Goal: Transaction & Acquisition: Book appointment/travel/reservation

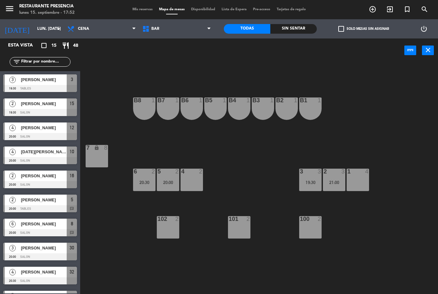
click at [309, 177] on div "3 3 19:30" at bounding box center [310, 179] width 22 height 22
click at [352, 214] on div "B1 1 B2 1 B3 1 B4 1 B5 1 B6 1 B7 1 B8 1 7 lock 8 1 4 2 3 21:00 3 3 19:30 4 2 5 …" at bounding box center [261, 177] width 353 height 231
click at [336, 180] on div "21:00" at bounding box center [334, 182] width 22 height 4
click at [345, 216] on div "B1 1 B2 1 B3 1 B4 1 B5 1 B6 1 B7 1 B8 1 7 lock 8 1 4 2 3 21:00 3 3 19:30 4 2 5 …" at bounding box center [261, 177] width 353 height 231
click at [165, 180] on div "20:00" at bounding box center [168, 182] width 22 height 4
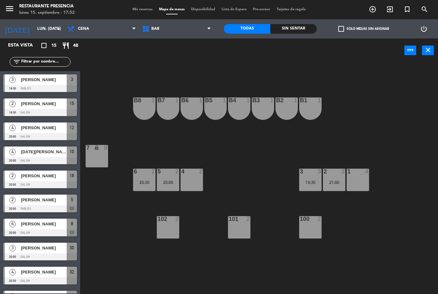
click at [248, 161] on div "B1 1 B2 1 B3 1 B4 1 B5 1 B6 1 B7 1 B8 1 7 lock 8 1 4 2 3 21:00 3 3 19:30 4 2 5 …" at bounding box center [261, 177] width 353 height 231
click at [142, 185] on div "20:30" at bounding box center [144, 182] width 22 height 4
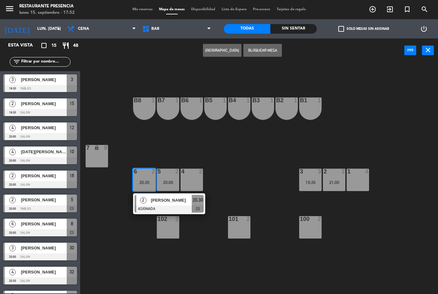
click at [180, 197] on span "[PERSON_NAME]" at bounding box center [171, 200] width 41 height 7
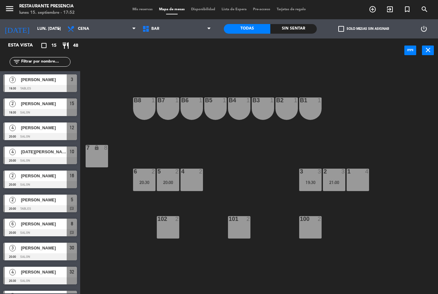
scroll to position [33, 0]
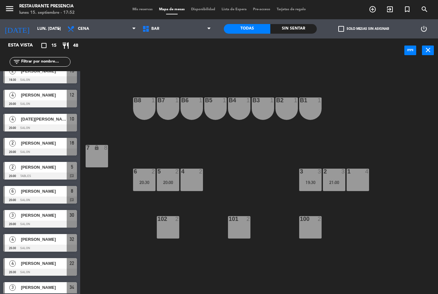
click at [174, 182] on div "20:00" at bounding box center [168, 182] width 22 height 4
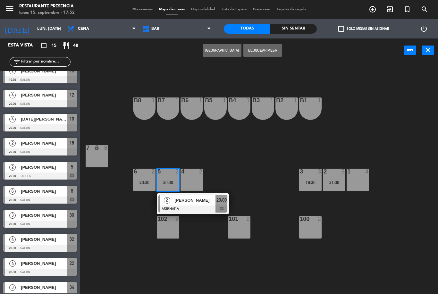
click at [202, 204] on div "[PERSON_NAME]" at bounding box center [195, 200] width 42 height 11
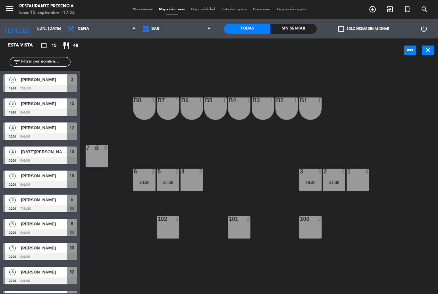
click at [178, 30] on span "BAR" at bounding box center [176, 29] width 75 height 14
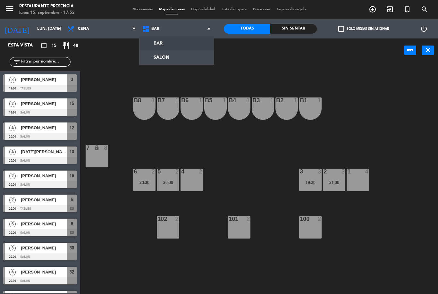
click at [173, 57] on ng-component "menu Restaurante Presencia lunes 15. septiembre - 17:52 Mis reservas Mapa de me…" at bounding box center [219, 147] width 438 height 294
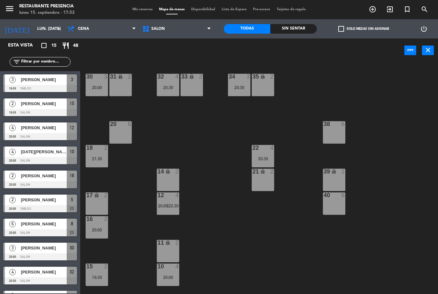
click at [105, 88] on div "20:00" at bounding box center [97, 87] width 22 height 4
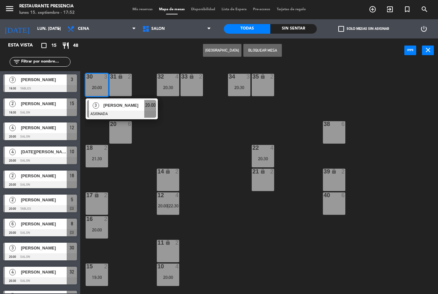
click at [172, 136] on div "30 3 20:00 3 [PERSON_NAME] ASIGNADA 20:00 31 lock 2 32 4 20:30 33 lock 2 34 3 2…" at bounding box center [261, 177] width 353 height 231
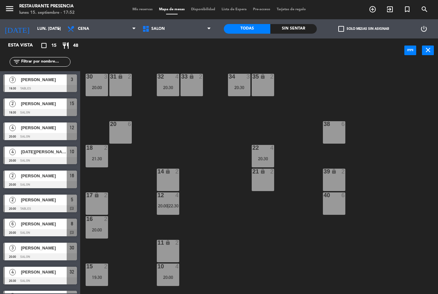
click at [101, 86] on div "20:00" at bounding box center [97, 87] width 22 height 4
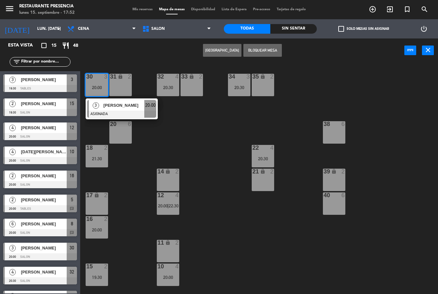
click at [123, 107] on span "[PERSON_NAME]" at bounding box center [123, 105] width 41 height 7
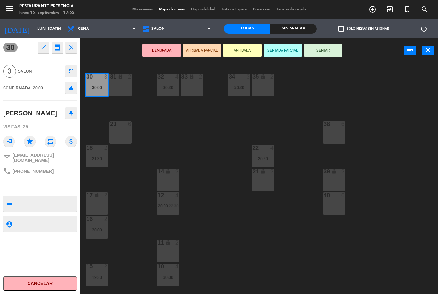
click at [70, 85] on icon "eject" at bounding box center [71, 88] width 8 height 8
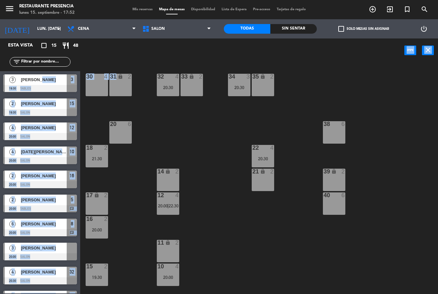
click at [147, 104] on div "30 4 31 lock 2 32 4 20:30 33 lock 2 34 3 20:30 35 lock 2 38 6 20 6 22 4 20:30 1…" at bounding box center [261, 177] width 353 height 231
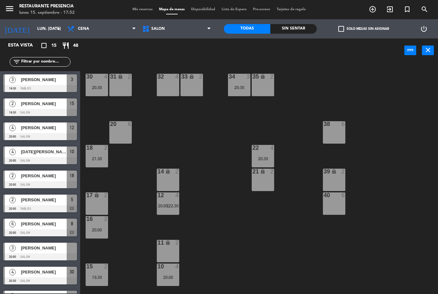
click at [163, 127] on div "30 4 20:30 31 lock 2 32 4 33 lock 2 34 3 20:30 35 lock 2 38 6 20 6 22 4 20:30 1…" at bounding box center [261, 177] width 353 height 231
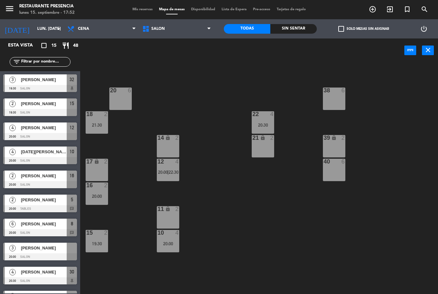
scroll to position [37, 0]
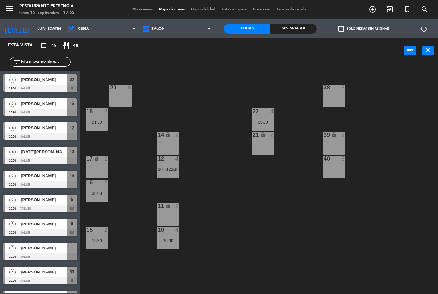
click at [172, 165] on div "12 4 20:00 | 22:30" at bounding box center [168, 167] width 22 height 22
click at [229, 237] on div "30 4 20:30 31 lock 2 32 3 19:30 33 lock 2 34 3 20:30 35 lock 2 38 6 20 6 22 4 2…" at bounding box center [261, 177] width 353 height 231
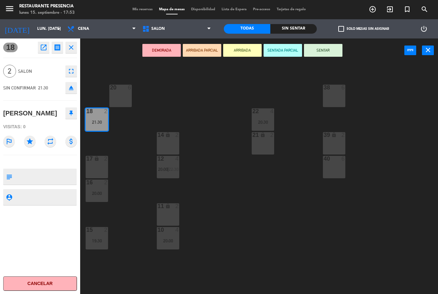
click at [170, 213] on div "11 lock 2" at bounding box center [168, 214] width 22 height 22
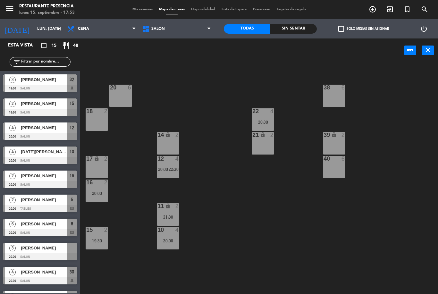
scroll to position [81, 0]
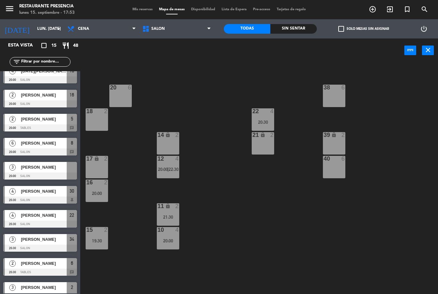
click at [164, 165] on div "12 4 20:00 | 22:30" at bounding box center [168, 167] width 22 height 22
click at [212, 148] on div "30 4 20:30 31 lock 2 32 3 19:30 33 lock 2 34 3 20:30 35 lock 2 38 6 20 6 22 4 2…" at bounding box center [261, 177] width 353 height 231
click at [173, 169] on span "22:30" at bounding box center [173, 169] width 10 height 5
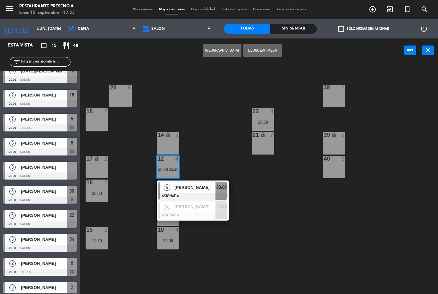
click at [199, 188] on span "[PERSON_NAME]" at bounding box center [194, 187] width 41 height 7
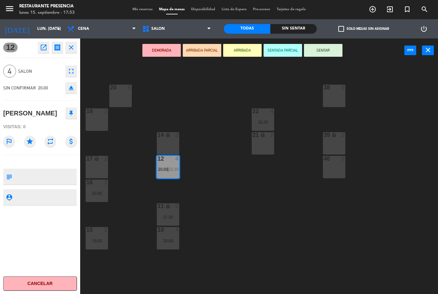
click at [100, 117] on div "18 2" at bounding box center [97, 119] width 22 height 22
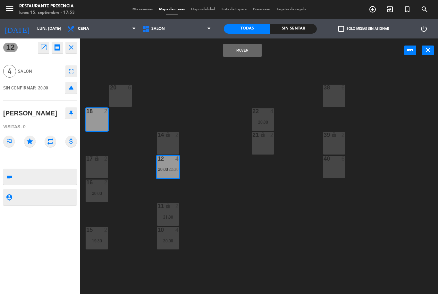
click at [95, 161] on icon "lock" at bounding box center [96, 158] width 5 height 5
click at [96, 170] on div "17 lock 2" at bounding box center [97, 167] width 22 height 22
click at [102, 169] on div "17 lock 2" at bounding box center [97, 167] width 22 height 22
click at [96, 167] on div "17 lock 2" at bounding box center [97, 167] width 22 height 22
click at [251, 50] on button "Mover" at bounding box center [242, 50] width 38 height 13
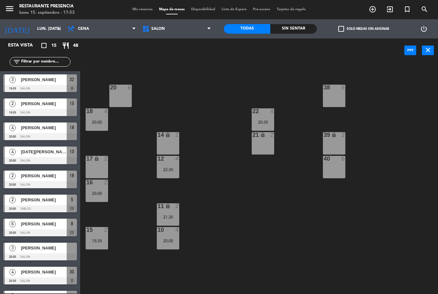
click at [96, 118] on div "18 4 20:00" at bounding box center [97, 119] width 22 height 22
click at [154, 112] on div "30 4 20:30 31 lock 2 32 3 19:30 33 lock 2 34 3 20:30 35 lock 2 38 6 20 6 22 4 2…" at bounding box center [261, 177] width 353 height 231
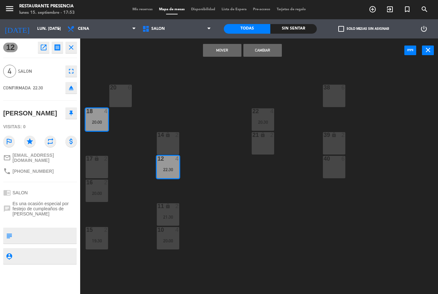
click at [216, 53] on button "Mover" at bounding box center [222, 50] width 38 height 13
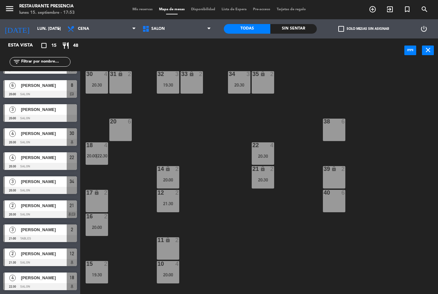
scroll to position [19, 0]
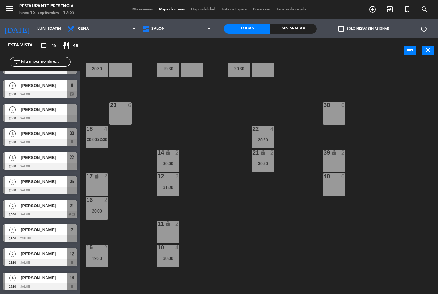
click at [272, 128] on div "4" at bounding box center [272, 129] width 4 height 6
click at [272, 215] on div "30 4 20:30 31 lock 2 32 3 19:30 33 lock 2 34 3 20:30 35 lock 2 38 6 20 6 22 4 2…" at bounding box center [261, 177] width 353 height 231
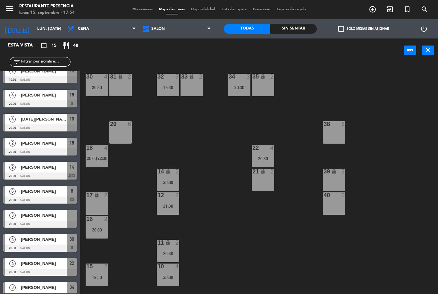
scroll to position [0, 0]
click at [167, 94] on div "32 3 19:30" at bounding box center [168, 85] width 22 height 22
click at [218, 159] on div "30 4 20:30 31 lock 2 32 3 19:30 33 lock 2 34 3 20:30 35 lock 2 38 6 20 6 22 4 2…" at bounding box center [261, 177] width 353 height 231
click at [241, 92] on div "34 3 20:30" at bounding box center [239, 85] width 22 height 22
click at [229, 177] on div "30 4 20:30 31 lock 2 32 3 19:30 33 lock 2 34 3 20:30 35 lock 2 38 6 20 6 22 4 2…" at bounding box center [261, 177] width 353 height 231
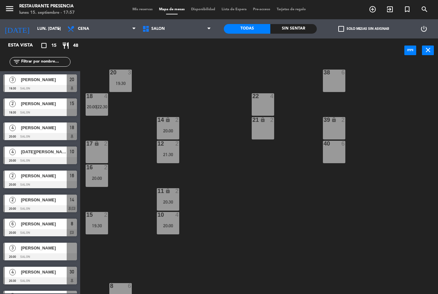
scroll to position [52, 0]
click at [178, 28] on span "SALON" at bounding box center [176, 29] width 75 height 14
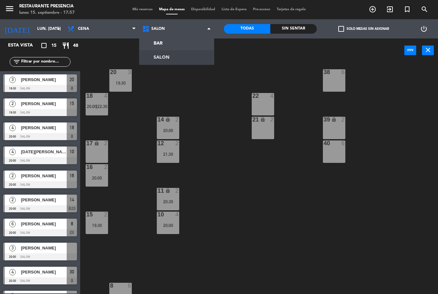
click at [184, 39] on ng-component "menu Restaurante Presencia lunes 15. septiembre - 17:57 Mis reservas Mapa de me…" at bounding box center [219, 147] width 438 height 294
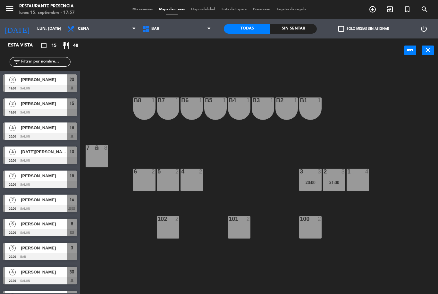
click at [348, 213] on div "B1 1 B2 1 B3 1 B4 1 B5 1 B6 1 B7 1 B8 1 7 lock 8 1 4 2 3 21:00 3 3 20:00 4 2 5 …" at bounding box center [261, 177] width 353 height 231
click at [341, 172] on div "3" at bounding box center [344, 171] width 11 height 6
click at [348, 219] on div "B1 1 B2 1 B3 1 B4 1 B5 1 B6 1 B7 1 B8 1 7 lock 8 1 4 2 3 21:00 3 3 20:00 4 2 5 …" at bounding box center [261, 177] width 353 height 231
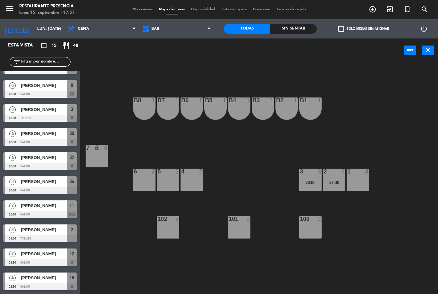
scroll to position [138, 0]
click at [130, 233] on div "B1 1 B2 1 B3 1 B4 1 B5 1 B6 1 B7 1 B8 1 7 lock 8 1 4 2 3 21:00 3 3 20:00 4 2 5 …" at bounding box center [261, 177] width 353 height 231
click at [235, 198] on div "B1 1 B2 1 B3 1 B4 1 B5 1 B6 1 B7 1 B8 1 7 lock 8 1 4 2 3 21:00 3 3 20:00 4 2 5 …" at bounding box center [261, 177] width 353 height 231
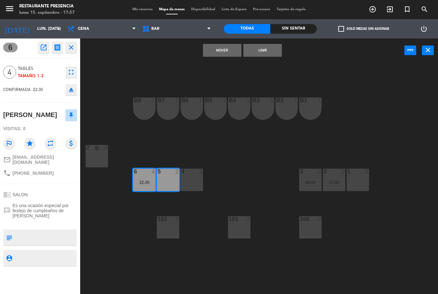
click at [219, 46] on button "Mover" at bounding box center [222, 50] width 38 height 13
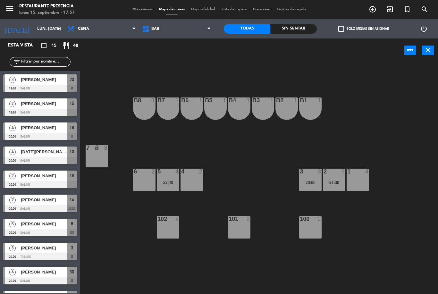
scroll to position [105, 0]
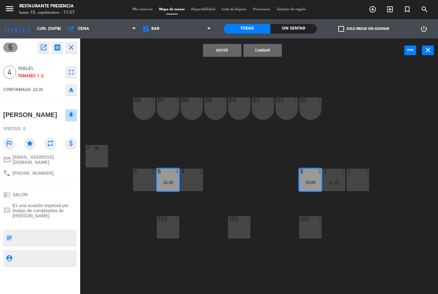
click at [223, 46] on button "Mover" at bounding box center [222, 50] width 38 height 13
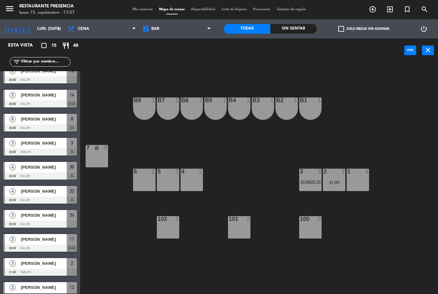
click at [335, 183] on div "21:00" at bounding box center [334, 182] width 22 height 4
click at [358, 212] on div "B1 1 B2 1 B3 1 B4 1 B5 1 B6 1 B7 1 B8 1 7 lock 8 1 4 2 3 21:00 3 3 20:00 | 22:3…" at bounding box center [261, 177] width 353 height 231
click at [192, 30] on span "BAR" at bounding box center [176, 29] width 75 height 14
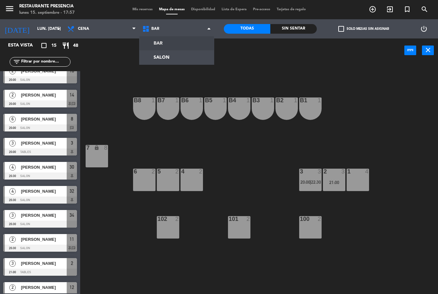
click at [183, 57] on ng-component "menu Restaurante Presencia lunes 15. septiembre - 17:57 Mis reservas Mapa de me…" at bounding box center [219, 147] width 438 height 294
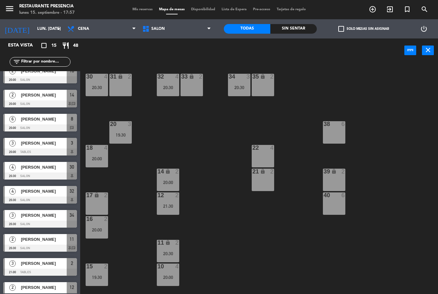
click at [196, 136] on div "30 4 20:30 31 lock 2 32 4 20:30 33 lock 2 34 3 20:30 35 lock 2 38 6 20 3 19:30 …" at bounding box center [261, 177] width 353 height 231
click at [93, 162] on div "18 4 20:00" at bounding box center [97, 156] width 22 height 22
click at [185, 144] on div "30 4 20:30 31 lock 2 32 4 20:30 33 lock 2 34 3 20:30 35 lock 2 38 6 20 3 19:30 …" at bounding box center [261, 177] width 353 height 231
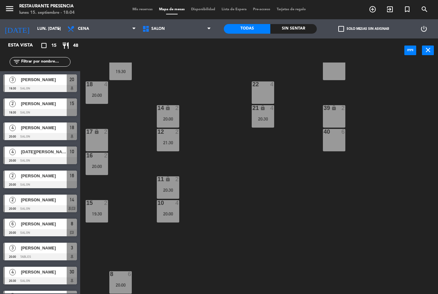
scroll to position [63, 0]
click at [166, 130] on div at bounding box center [167, 132] width 11 height 6
click at [204, 99] on div "30 4 20:30 31 lock 2 32 4 33 lock 2 34 3 20:30 35 lock 2 38 6 20 3 19:30 22 4 1…" at bounding box center [261, 177] width 353 height 231
click at [179, 22] on span "SALON" at bounding box center [176, 29] width 75 height 14
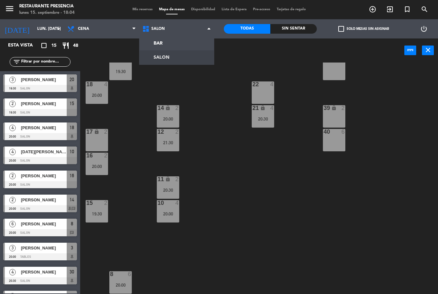
click at [186, 40] on ng-component "menu Restaurante Presencia lunes 15. septiembre - 18:04 Mis reservas Mapa de me…" at bounding box center [219, 147] width 438 height 294
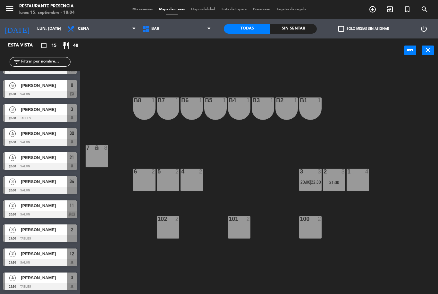
scroll to position [138, 0]
click at [315, 179] on span "22:30" at bounding box center [316, 181] width 10 height 5
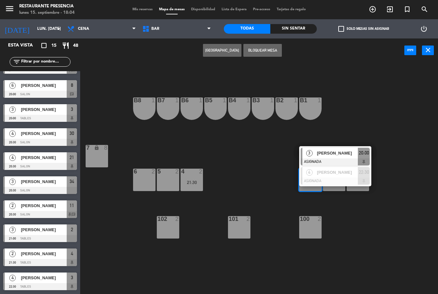
click at [377, 113] on div "B1 1 B2 1 B3 1 B4 1 B5 1 B6 1 B7 1 B8 1 7 lock 8 1 4 2 3 21:00 3 3 20:00 | 22:3…" at bounding box center [261, 177] width 353 height 231
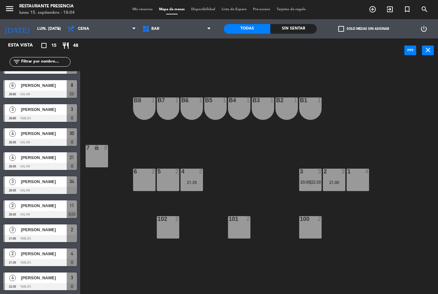
click at [311, 186] on div "3 3 20:00 | 22:30" at bounding box center [310, 179] width 22 height 22
click at [359, 225] on div "B1 1 B2 1 B3 1 B4 1 B5 1 B6 1 B7 1 B8 1 7 lock 8 1 4 2 3 21:00 3 3 20:00 | 22:3…" at bounding box center [261, 177] width 353 height 231
click at [314, 185] on span "22:30" at bounding box center [316, 181] width 10 height 5
click at [362, 224] on div "B1 1 B2 1 B3 1 B4 1 B5 1 B6 1 B7 1 B8 1 7 lock 8 1 4 2 3 21:00 3 3 20:00 | 22:3…" at bounding box center [261, 177] width 353 height 231
click at [313, 185] on span "22:30" at bounding box center [316, 181] width 10 height 5
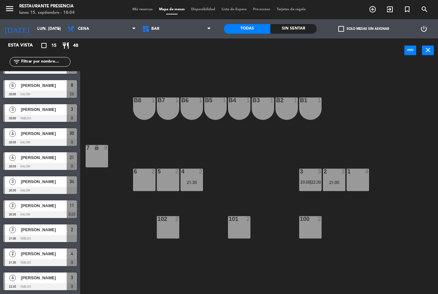
click at [365, 226] on div "B1 1 B2 1 B3 1 B4 1 B5 1 B6 1 B7 1 B8 1 7 lock 8 1 4 2 3 21:00 3 3 20:00 | 22:3…" at bounding box center [261, 177] width 353 height 231
click at [337, 168] on div at bounding box center [333, 171] width 11 height 6
click at [368, 210] on div "B1 1 B2 1 B3 1 B4 1 B5 1 B6 1 B7 1 B8 1 7 lock 8 1 4 2 3 21:00 3 3 20:00 | 22:3…" at bounding box center [261, 177] width 353 height 231
click at [143, 11] on span "Mis reservas" at bounding box center [142, 10] width 27 height 4
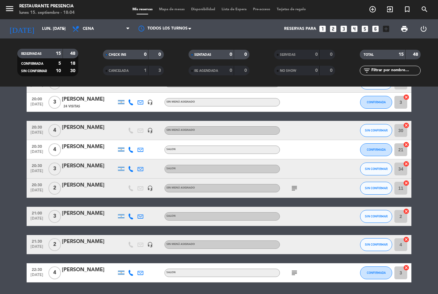
scroll to position [158, 0]
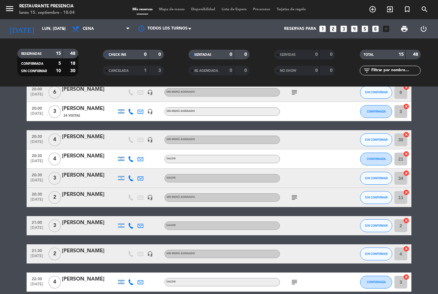
click at [295, 198] on icon "subject" at bounding box center [294, 197] width 8 height 8
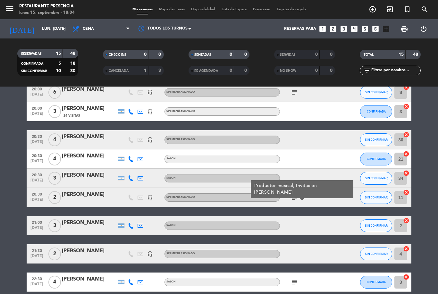
click at [297, 278] on icon "subject" at bounding box center [294, 282] width 8 height 8
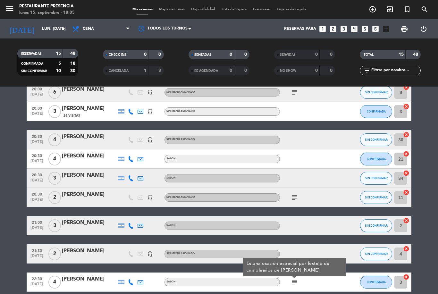
click at [296, 199] on icon "subject" at bounding box center [294, 197] width 8 height 8
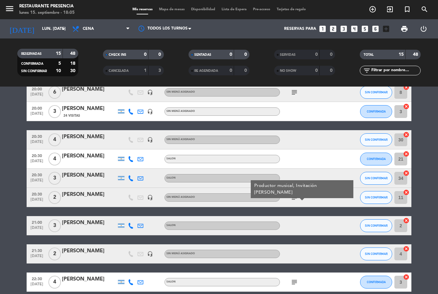
click at [320, 227] on div at bounding box center [309, 225] width 58 height 19
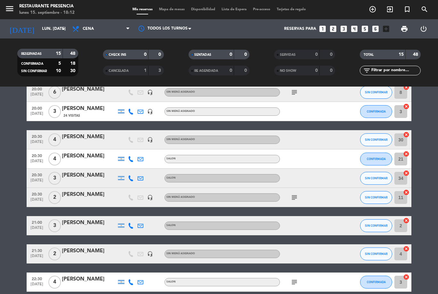
click at [43, 27] on input "lun. [DATE]" at bounding box center [66, 28] width 54 height 11
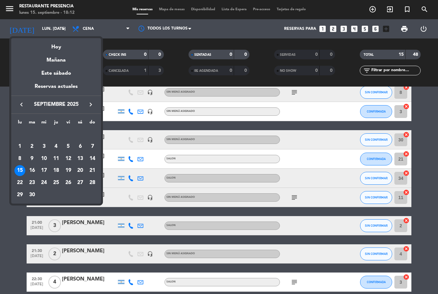
click at [36, 27] on div at bounding box center [219, 147] width 438 height 294
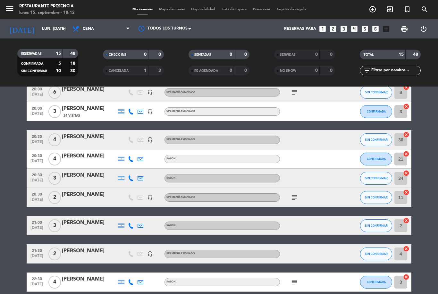
click at [375, 7] on icon "add_circle_outline" at bounding box center [372, 9] width 8 height 8
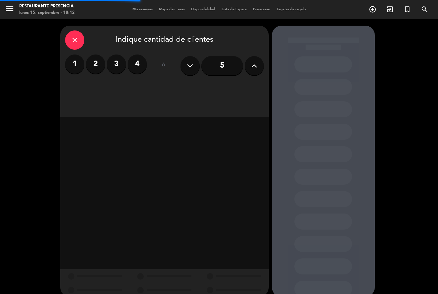
click at [250, 73] on button at bounding box center [253, 65] width 19 height 19
click at [256, 67] on icon at bounding box center [254, 66] width 6 height 10
click at [256, 65] on icon at bounding box center [254, 66] width 6 height 10
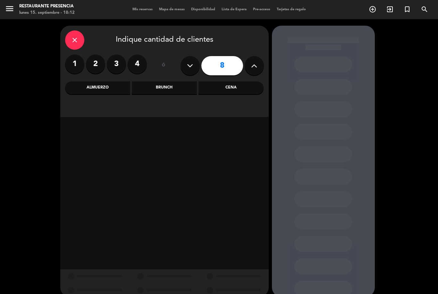
click at [252, 66] on icon at bounding box center [254, 66] width 6 height 10
type input "9"
click at [241, 82] on div "Cena" at bounding box center [230, 87] width 65 height 13
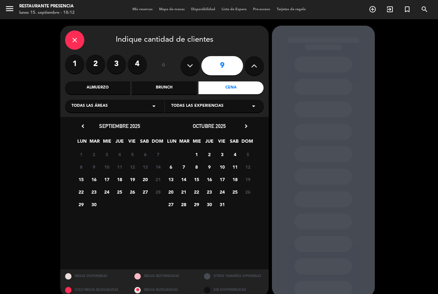
click at [96, 182] on span "16" at bounding box center [93, 179] width 11 height 11
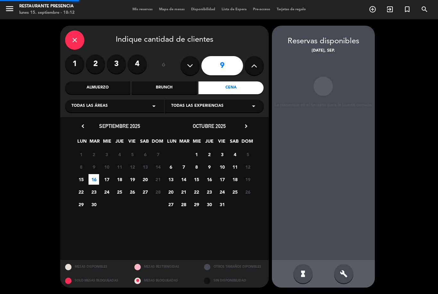
scroll to position [21, 0]
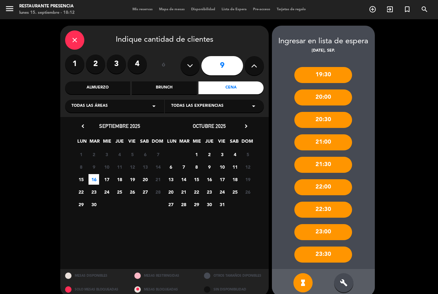
click at [343, 279] on icon "build" at bounding box center [344, 283] width 8 height 8
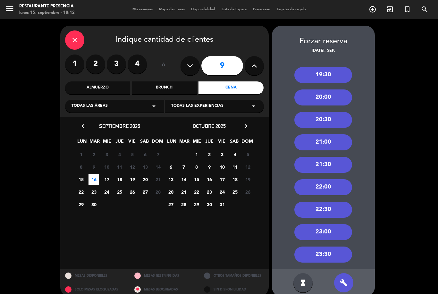
click at [336, 112] on div "20:30" at bounding box center [323, 120] width 58 height 16
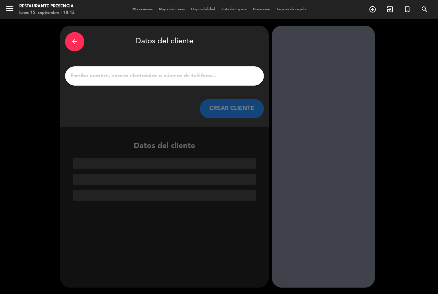
click at [211, 66] on div at bounding box center [164, 75] width 199 height 19
click at [98, 71] on input "1" at bounding box center [164, 75] width 189 height 9
